Goal: Task Accomplishment & Management: Use online tool/utility

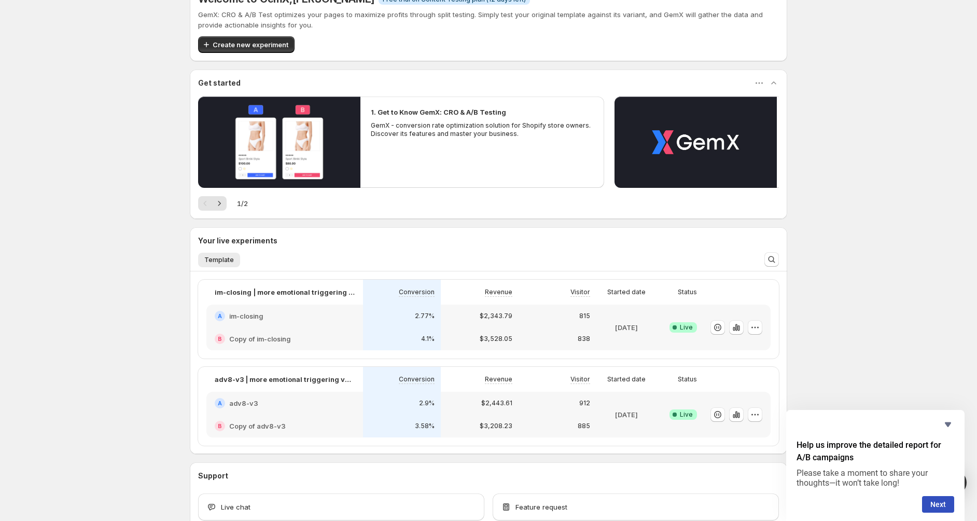
scroll to position [29, 0]
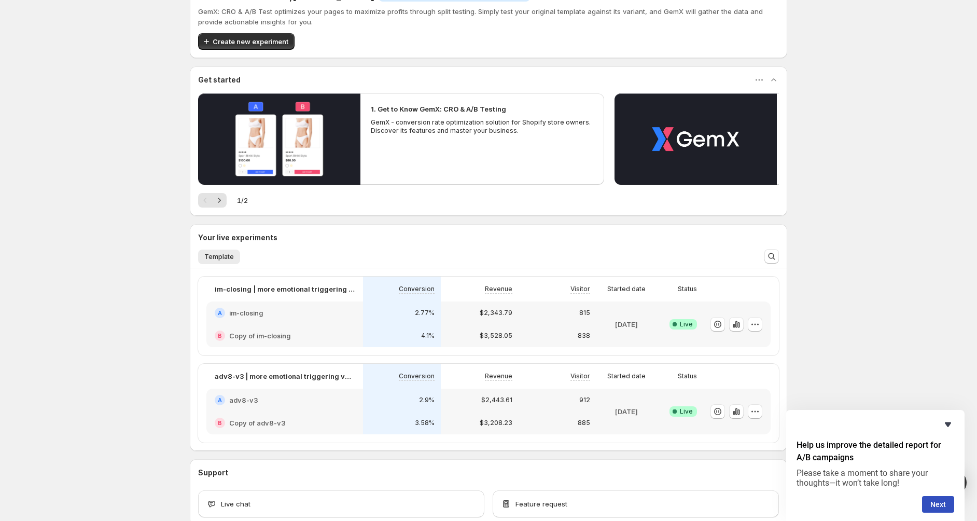
click at [954, 425] on div "Help us improve the detailed report for A/B campaigns Please take a moment to s…" at bounding box center [875, 465] width 178 height 111
click at [950, 420] on icon "Hide survey" at bounding box center [948, 424] width 12 height 12
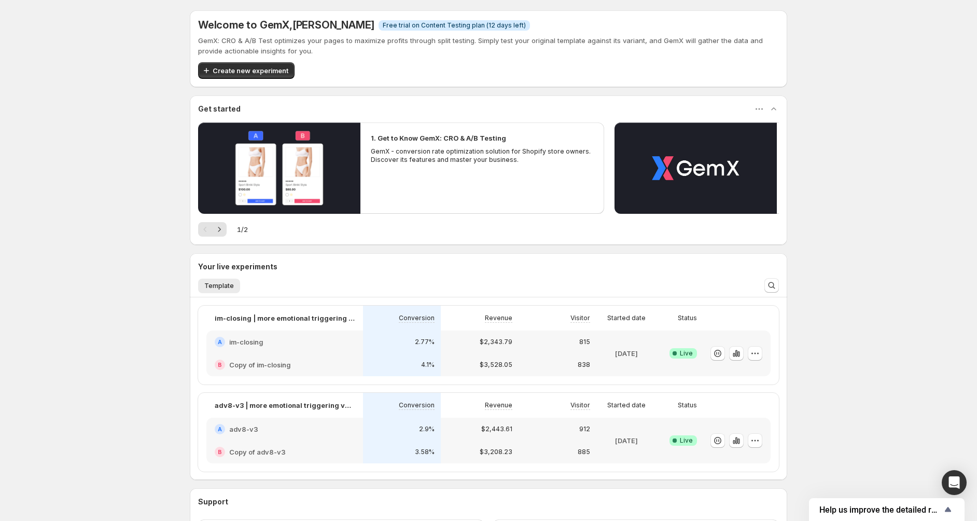
click at [823, 341] on div "Welcome to GemX , [PERSON_NAME] Info Free trial on Content Testing plan (12 day…" at bounding box center [488, 305] width 977 height 611
click at [594, 350] on div "815" at bounding box center [558, 341] width 78 height 23
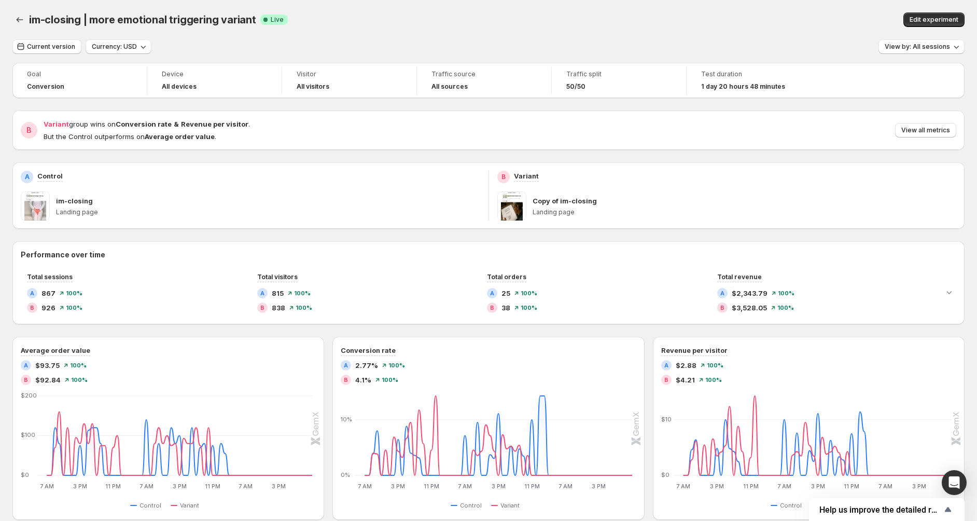
click at [583, 76] on span "Traffic split" at bounding box center [618, 74] width 105 height 8
click at [947, 20] on span "Edit experiment" at bounding box center [934, 20] width 49 height 8
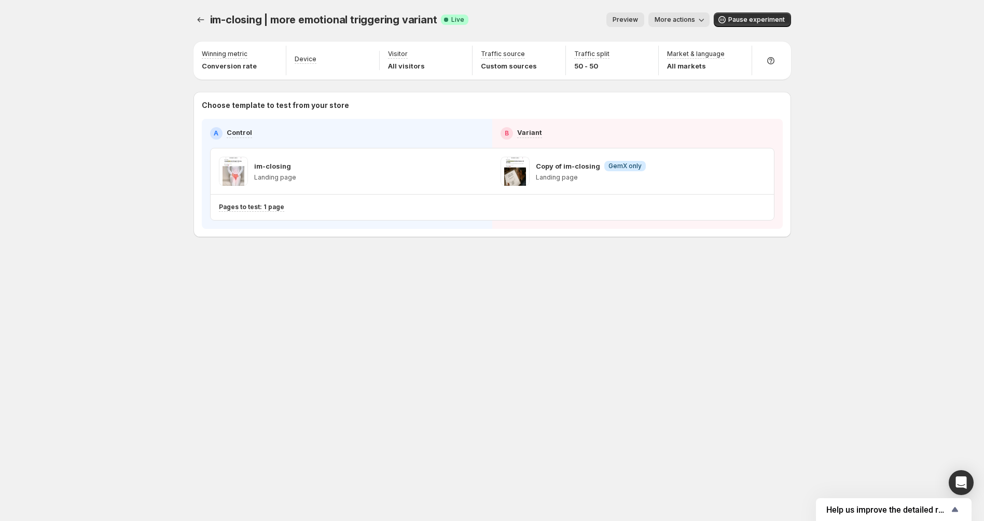
click at [948, 14] on div "im-closing | more emotional triggering variant. This page is ready im-closing |…" at bounding box center [492, 260] width 984 height 521
click at [574, 58] on p "Traffic split" at bounding box center [591, 54] width 35 height 8
click at [642, 59] on icon "button" at bounding box center [645, 55] width 10 height 10
drag, startPoint x: 662, startPoint y: 74, endPoint x: 587, endPoint y: 82, distance: 75.7
click at [587, 82] on input "range" at bounding box center [643, 77] width 149 height 15
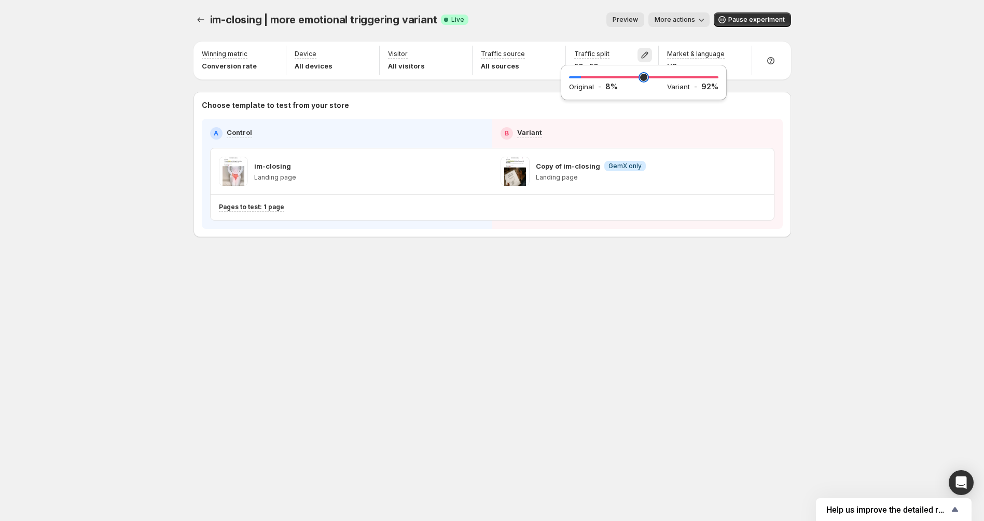
drag, startPoint x: 585, startPoint y: 75, endPoint x: 509, endPoint y: 75, distance: 75.7
type input "*"
click at [569, 76] on input "range" at bounding box center [643, 77] width 149 height 15
click at [841, 273] on div "im-closing | more emotional triggering variant. This page is ready im-closing |…" at bounding box center [492, 260] width 984 height 521
click at [204, 24] on icon "Experiments" at bounding box center [201, 20] width 10 height 10
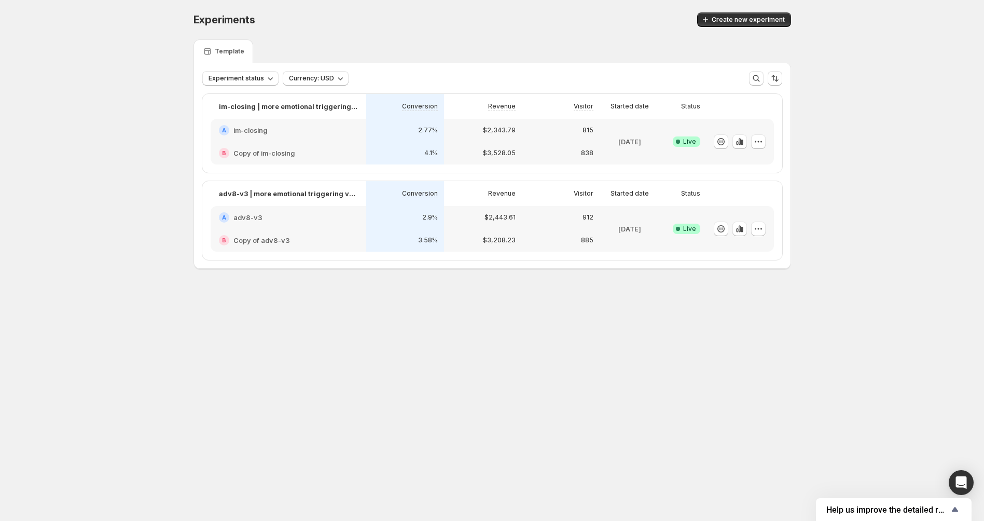
click at [300, 197] on p "adv8-v3 | more emotional triggering variant" at bounding box center [288, 193] width 139 height 10
click at [333, 113] on div "im-closing | more emotional triggering variant" at bounding box center [289, 106] width 156 height 25
click at [333, 105] on p "im-closing | more emotional triggering variant" at bounding box center [288, 106] width 139 height 10
click at [740, 144] on icon "button" at bounding box center [739, 141] width 2 height 7
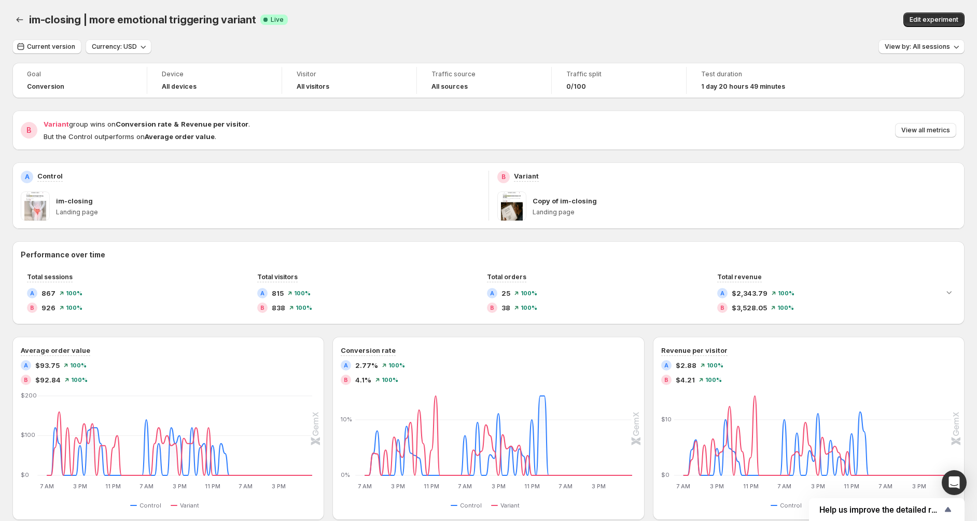
click at [642, 92] on div "Traffic split 0/100" at bounding box center [619, 80] width 122 height 27
click at [17, 13] on button "Back" at bounding box center [19, 19] width 15 height 15
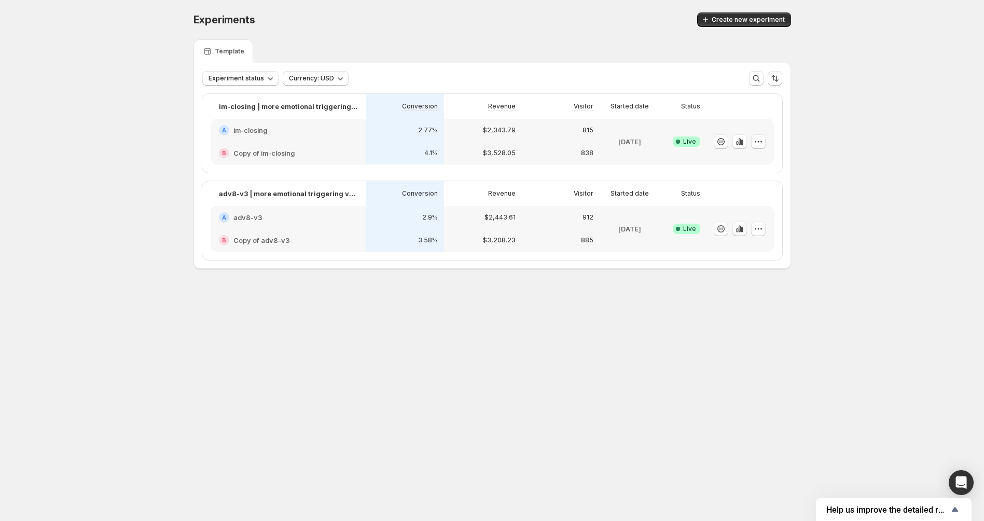
click at [742, 228] on icon "button" at bounding box center [740, 229] width 10 height 10
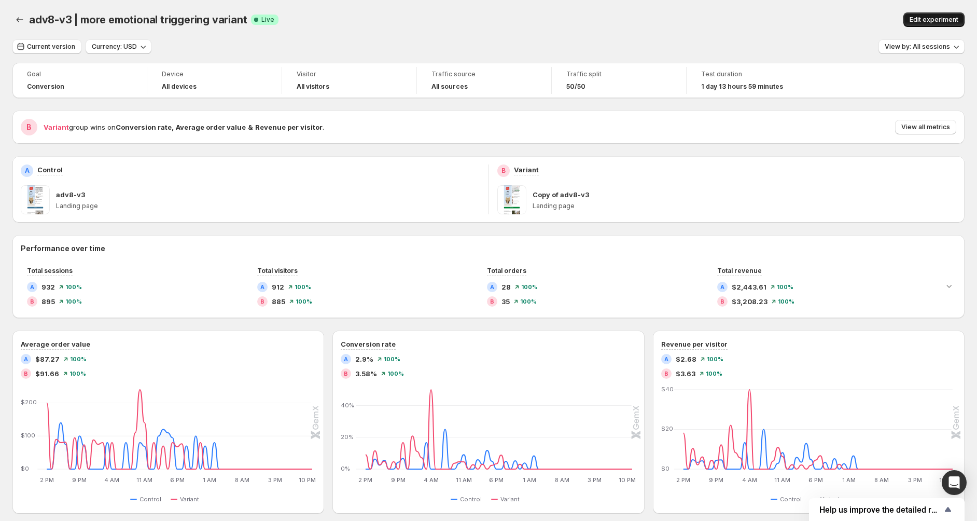
click at [942, 16] on span "Edit experiment" at bounding box center [934, 20] width 49 height 8
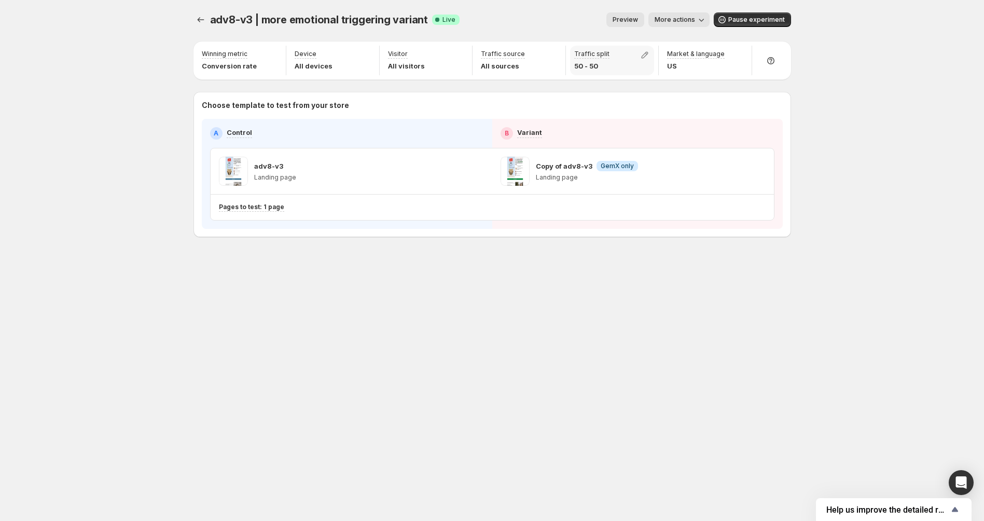
click at [631, 51] on div "Traffic split 50 - 50" at bounding box center [612, 61] width 85 height 30
click at [644, 52] on icon "button" at bounding box center [645, 55] width 7 height 7
drag, startPoint x: 639, startPoint y: 70, endPoint x: 474, endPoint y: 74, distance: 164.5
type input "*"
click at [569, 74] on input "range" at bounding box center [643, 77] width 149 height 15
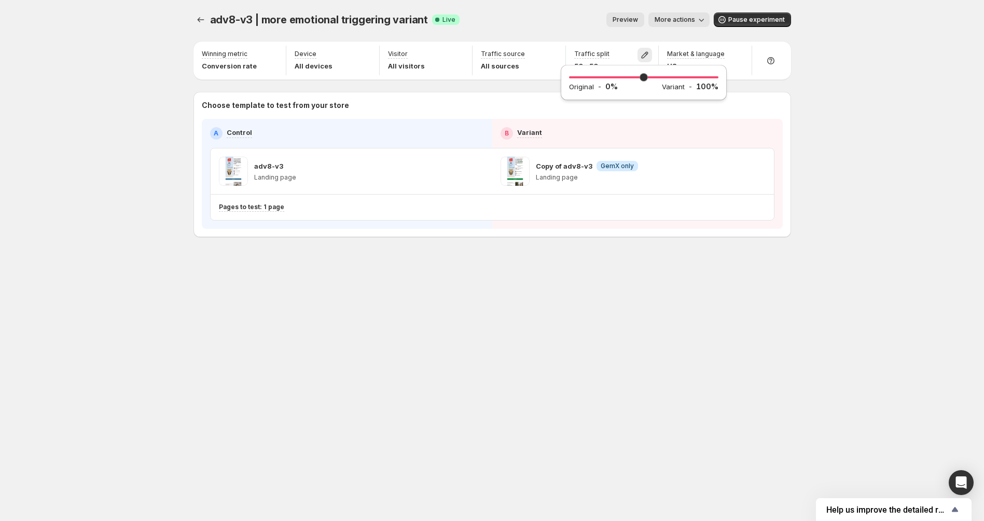
click at [522, 99] on div "Choose template to test from your store A Control B Variant adv8-v3 Landing pag…" at bounding box center [493, 164] width 598 height 145
click at [209, 12] on div at bounding box center [202, 19] width 17 height 15
click at [201, 18] on icon "Experiments" at bounding box center [201, 20] width 10 height 10
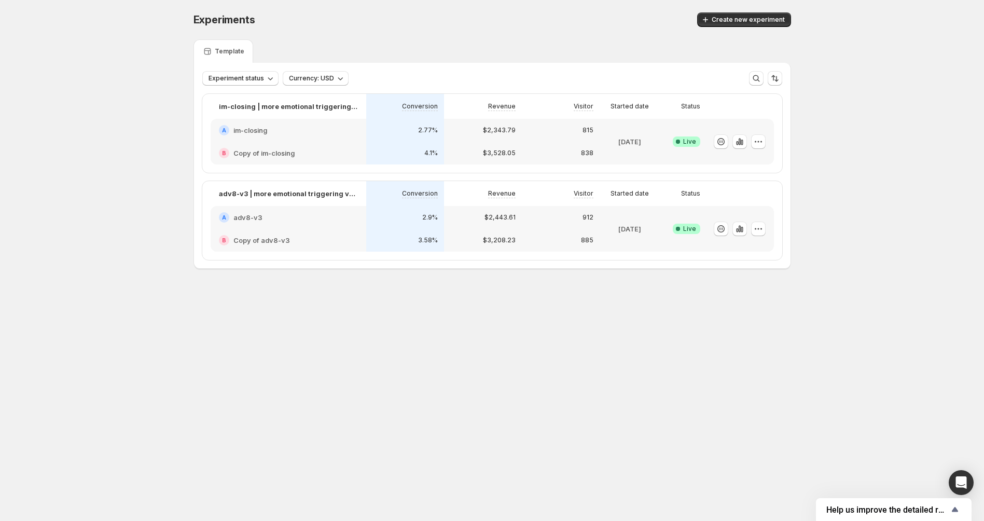
click at [458, 183] on div "Revenue" at bounding box center [483, 193] width 78 height 25
click at [401, 188] on div "Conversion" at bounding box center [404, 193] width 65 height 12
click at [324, 192] on p "adv8-v3 | more emotional triggering variant" at bounding box center [288, 193] width 139 height 10
click at [235, 197] on p "adv8-v3 | more emotional triggering variant" at bounding box center [288, 193] width 139 height 10
click at [346, 291] on div "Experiments. This page is ready Experiments Create new experiment Template Expe…" at bounding box center [492, 162] width 623 height 325
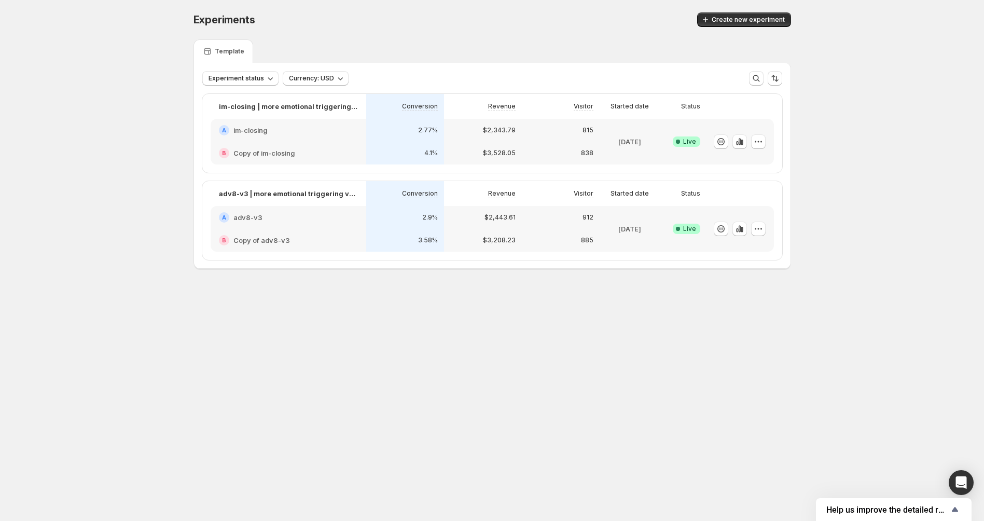
click at [320, 355] on body "Experiments. This page is ready Experiments Create new experiment Template Expe…" at bounding box center [492, 260] width 984 height 521
click at [466, 329] on body "Experiments. This page is ready Experiments Create new experiment Template Expe…" at bounding box center [492, 260] width 984 height 521
click at [740, 142] on icon "button" at bounding box center [739, 141] width 2 height 7
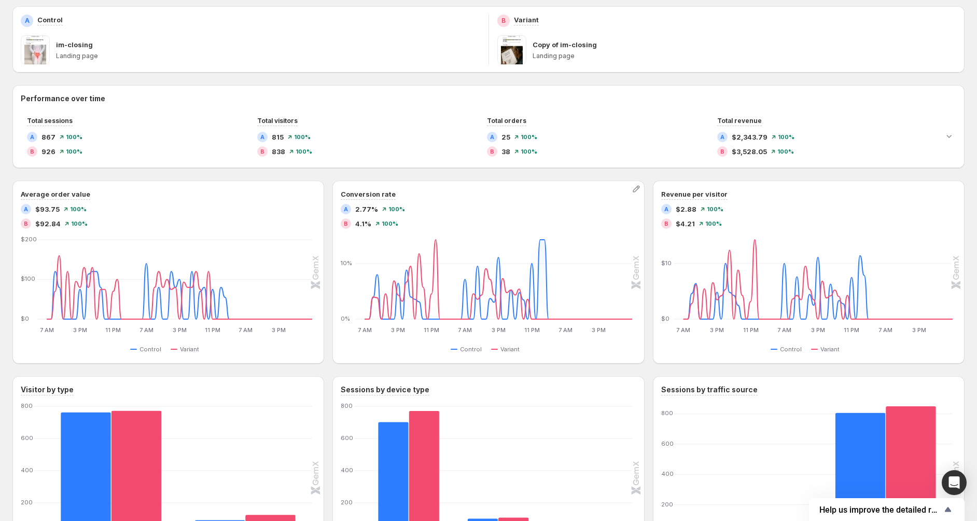
scroll to position [270, 0]
